Goal: Transaction & Acquisition: Purchase product/service

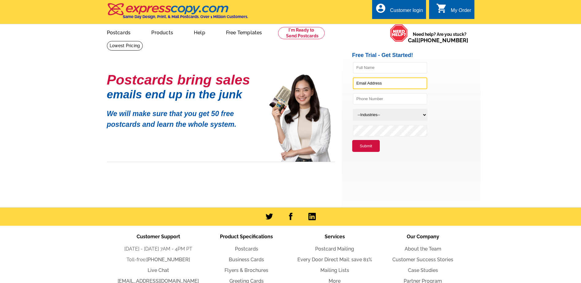
type input "angelagreene@remax.net"
click at [360, 147] on button "Submit" at bounding box center [366, 146] width 28 height 12
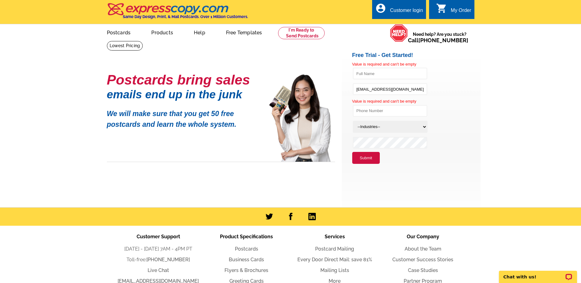
click at [369, 127] on select "--Industries-- Residential Real Estate Accounting Agriculture Architecture Arts…" at bounding box center [390, 127] width 75 height 12
select select "785"
click at [353, 121] on select "--Industries-- Residential Real Estate Accounting Agriculture Architecture Arts…" at bounding box center [390, 127] width 75 height 12
click at [363, 159] on button "Submit" at bounding box center [366, 158] width 28 height 12
click at [366, 114] on input "text" at bounding box center [390, 111] width 74 height 12
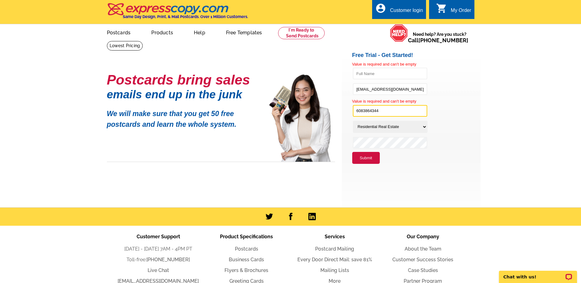
type input "6083864344"
click at [394, 73] on input "text" at bounding box center [390, 74] width 74 height 12
type input "Angie Greene"
click at [475, 144] on li at bounding box center [416, 144] width 128 height 16
click at [122, 32] on link "Postcards" at bounding box center [118, 32] width 43 height 14
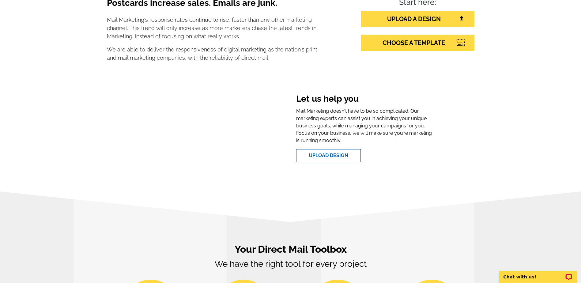
scroll to position [337, 0]
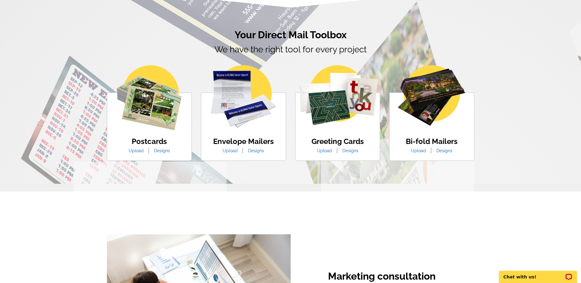
click at [160, 151] on link "Designs" at bounding box center [162, 150] width 25 height 5
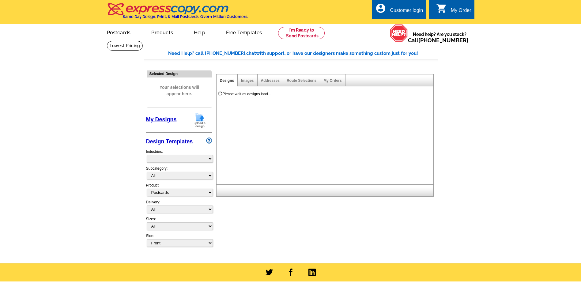
select select "1"
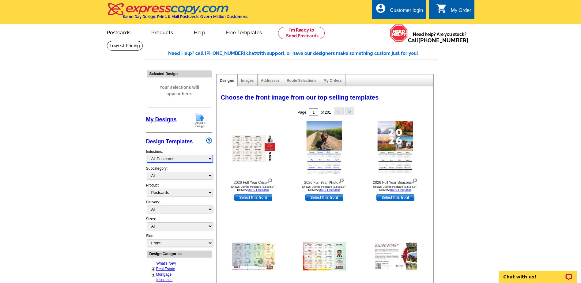
click at [157, 160] on select "What's New Real Estate Mortgage Insurance HVAC Dental Solar EDDM - NEW! Calenda…" at bounding box center [180, 159] width 66 height 8
click at [180, 176] on select "All" at bounding box center [180, 176] width 66 height 8
click at [174, 157] on select "What's New Real Estate Mortgage Insurance HVAC Dental Solar EDDM - NEW! Calenda…" at bounding box center [180, 159] width 66 height 8
select select "785"
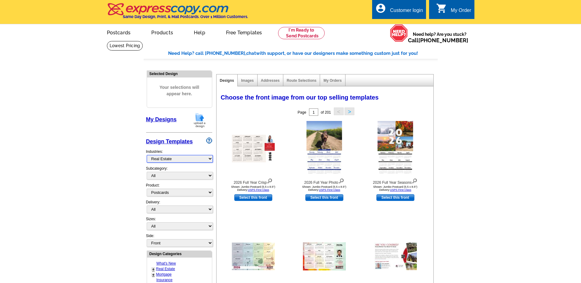
click at [147, 155] on select "What's New Real Estate Mortgage Insurance HVAC Dental Solar EDDM - NEW! Calenda…" at bounding box center [180, 159] width 66 height 8
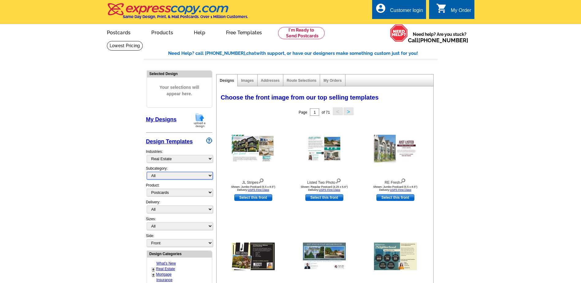
click at [159, 177] on select "All RE/MAX® Referrals Keller Williams® Berkshire Hathaway Home Services Century…" at bounding box center [180, 176] width 66 height 8
select select "807"
click at [147, 172] on select "All RE/MAX® Referrals Keller Williams® Berkshire Hathaway Home Services Century…" at bounding box center [180, 176] width 66 height 8
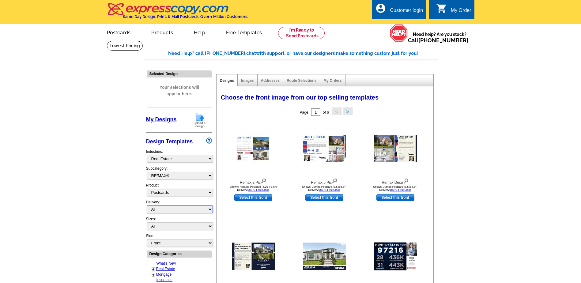
click at [164, 210] on select "All First Class Mail Shipped to Me EDDM Save 66% on Postage" at bounding box center [180, 210] width 66 height 8
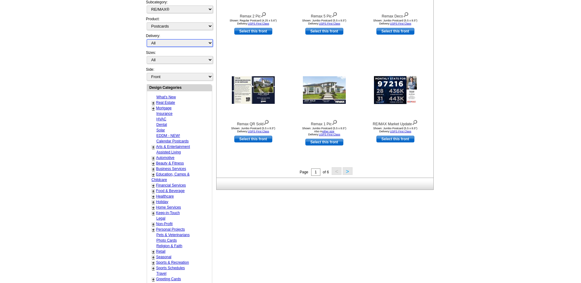
scroll to position [161, 0]
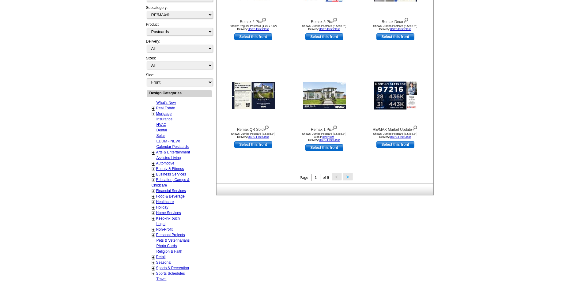
click at [348, 178] on button ">" at bounding box center [348, 177] width 10 height 8
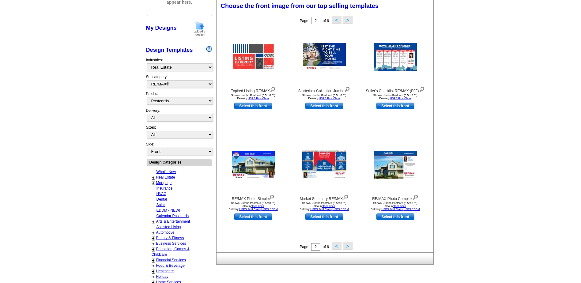
scroll to position [91, 0]
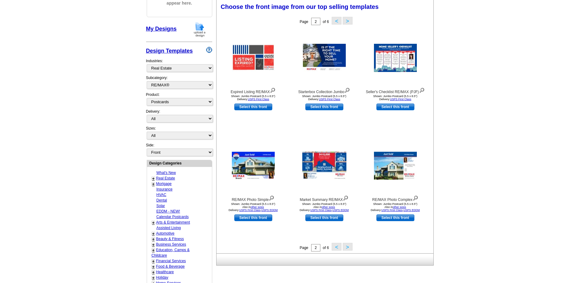
click at [351, 246] on button ">" at bounding box center [348, 247] width 10 height 8
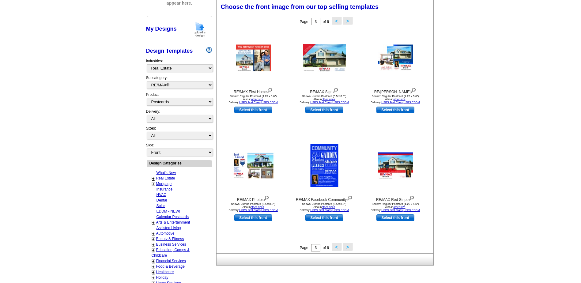
click at [348, 247] on button ">" at bounding box center [348, 247] width 10 height 8
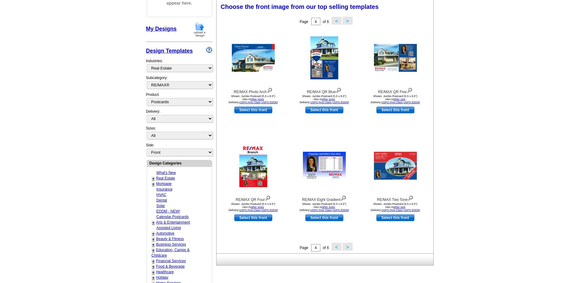
click at [349, 248] on button ">" at bounding box center [348, 247] width 10 height 8
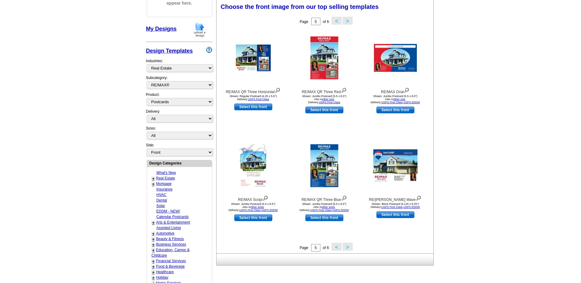
click at [349, 248] on button ">" at bounding box center [348, 247] width 10 height 8
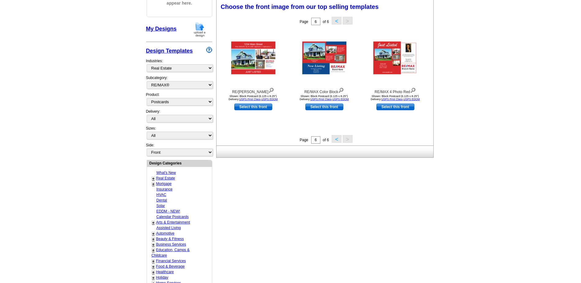
click at [337, 140] on button "<" at bounding box center [337, 139] width 10 height 8
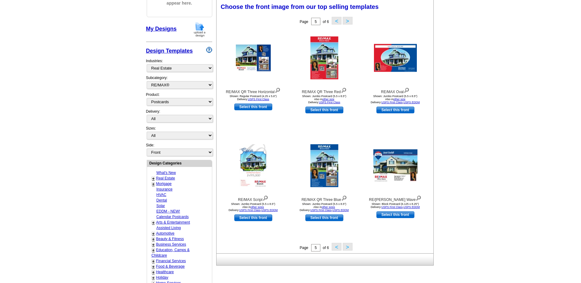
click at [339, 246] on button "<" at bounding box center [337, 247] width 10 height 8
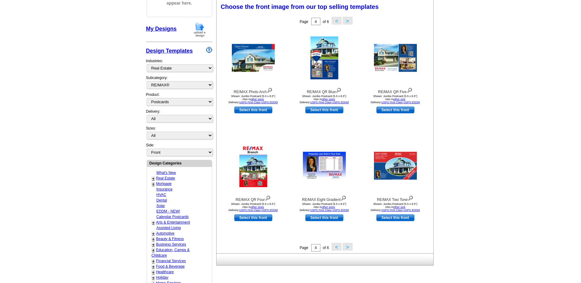
click at [337, 247] on button "<" at bounding box center [337, 247] width 10 height 8
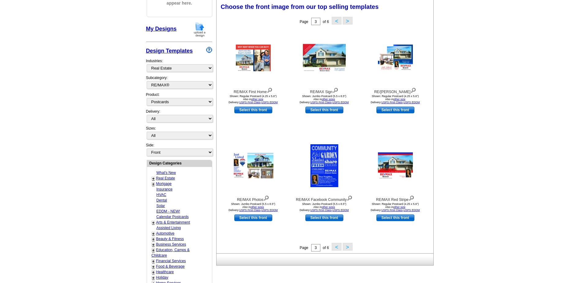
click at [337, 247] on button "<" at bounding box center [337, 247] width 10 height 8
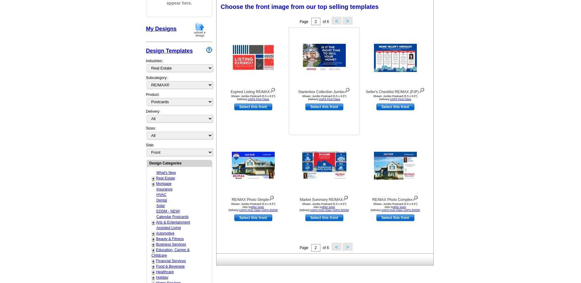
click at [319, 107] on link "Select this front" at bounding box center [324, 107] width 38 height 7
select select "2"
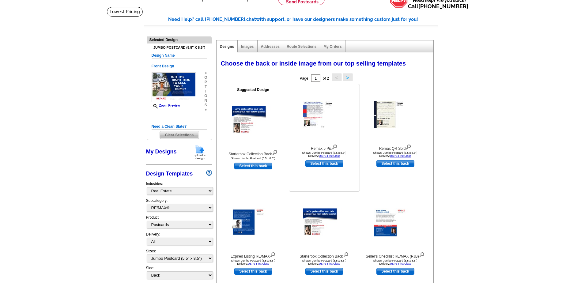
scroll to position [31, 0]
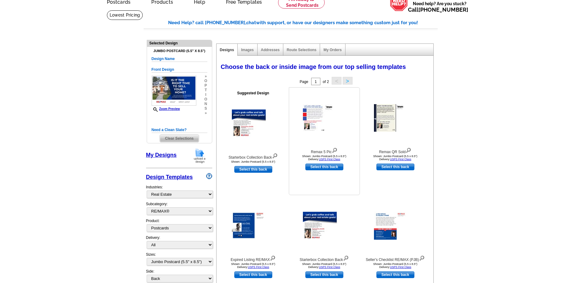
click at [308, 119] on img at bounding box center [324, 118] width 43 height 28
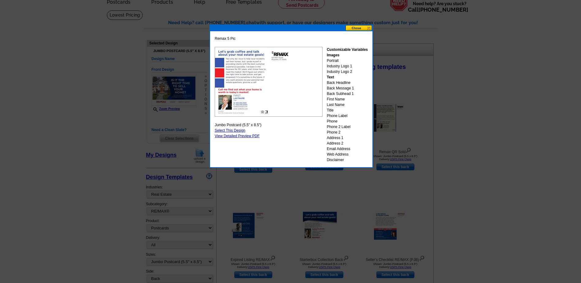
click at [353, 28] on button at bounding box center [359, 28] width 27 height 6
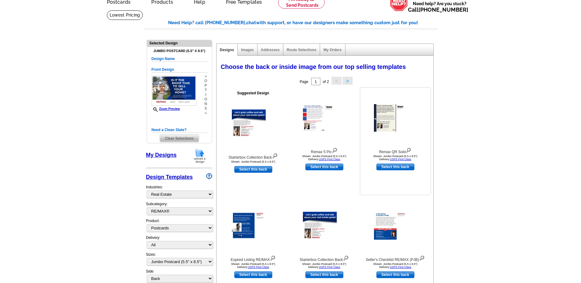
click at [383, 120] on img at bounding box center [395, 118] width 43 height 28
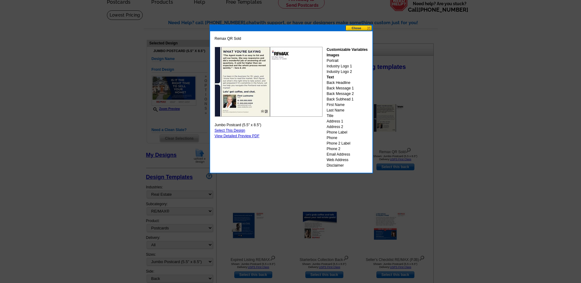
click at [358, 28] on button at bounding box center [359, 28] width 27 height 6
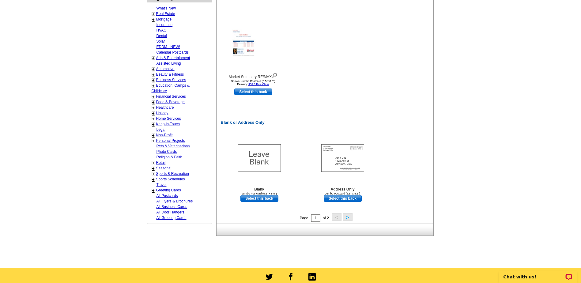
scroll to position [337, 0]
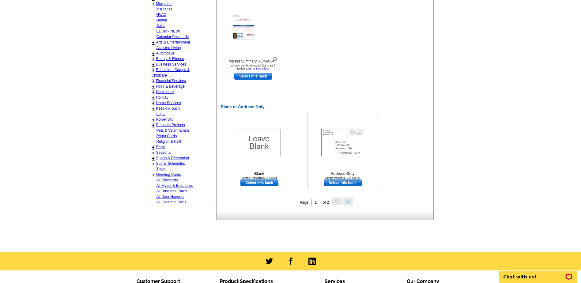
click at [341, 147] on img at bounding box center [342, 143] width 43 height 28
click at [333, 181] on link "Select this back" at bounding box center [343, 183] width 38 height 7
select select "front"
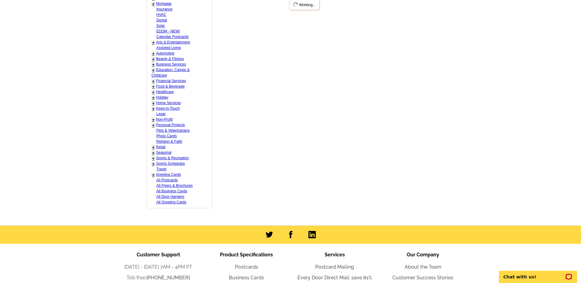
scroll to position [0, 0]
